Goal: Transaction & Acquisition: Subscribe to service/newsletter

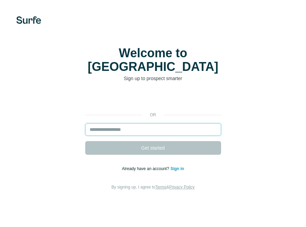
click at [162, 123] on input "email" at bounding box center [153, 129] width 136 height 12
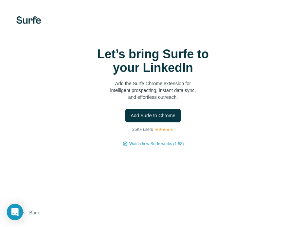
click at [31, 214] on button "Back" at bounding box center [30, 212] width 28 height 12
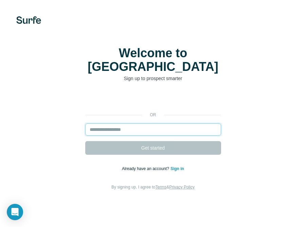
click at [126, 123] on input "email" at bounding box center [153, 129] width 136 height 12
click at [134, 123] on input "email" at bounding box center [153, 129] width 136 height 12
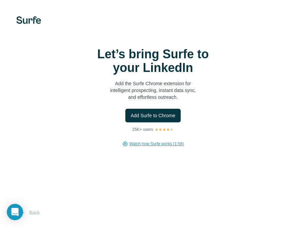
click at [156, 145] on span "Watch how Surfe works (1:58)" at bounding box center [157, 143] width 54 height 6
click at [161, 118] on span "Add Surfe to Chrome" at bounding box center [153, 115] width 45 height 7
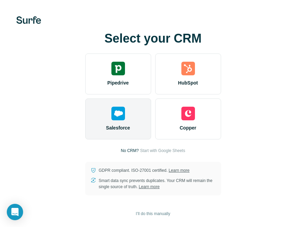
click at [104, 120] on div "Salesforce" at bounding box center [118, 118] width 66 height 41
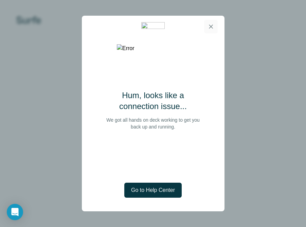
click at [213, 21] on button "button" at bounding box center [211, 27] width 14 height 14
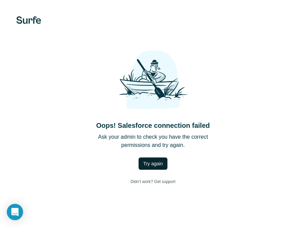
click at [157, 166] on span "Try again" at bounding box center [154, 163] width 20 height 7
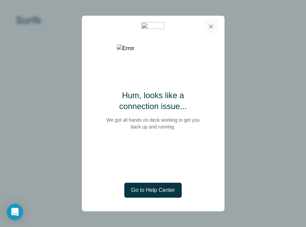
click at [208, 26] on icon "button" at bounding box center [211, 26] width 7 height 7
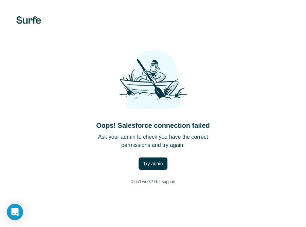
click at [110, 53] on div "Oops! Salesforce connection failed Ask your admin to check you have the correct…" at bounding box center [153, 113] width 279 height 149
click at [23, 19] on img at bounding box center [28, 19] width 25 height 7
click at [93, 145] on div "Oops! Salesforce connection failed Ask your admin to check you have the correct…" at bounding box center [153, 113] width 279 height 149
click at [149, 164] on span "Try again" at bounding box center [154, 163] width 20 height 7
click at [173, 181] on link "Didn’t work? Get support" at bounding box center [153, 181] width 56 height 13
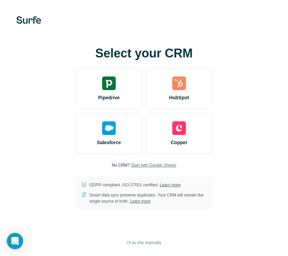
click at [144, 163] on span "Start with Google Sheets" at bounding box center [153, 165] width 45 height 6
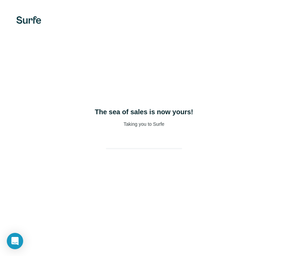
click at [217, 77] on div "The sea of sales is now yours! Taking you to Surfe" at bounding box center [144, 128] width 288 height 256
